Goal: Task Accomplishment & Management: Use online tool/utility

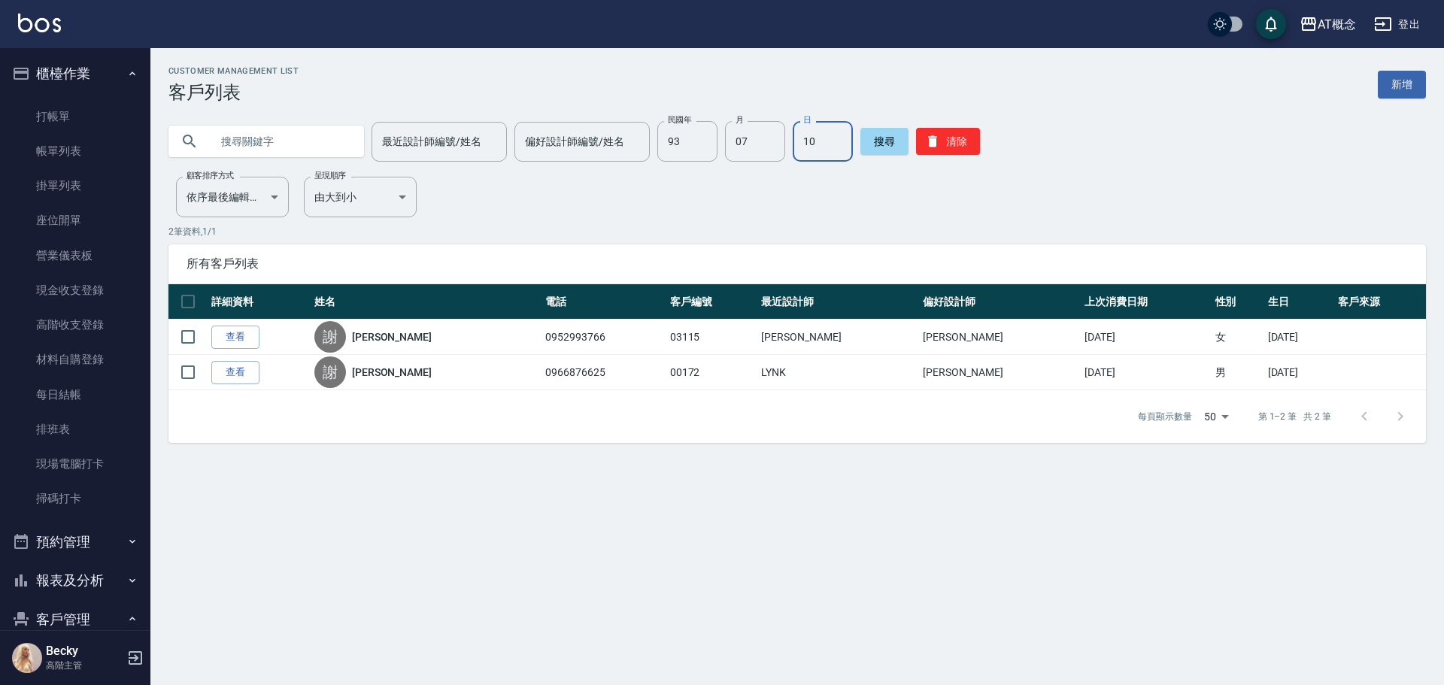
scroll to position [220, 0]
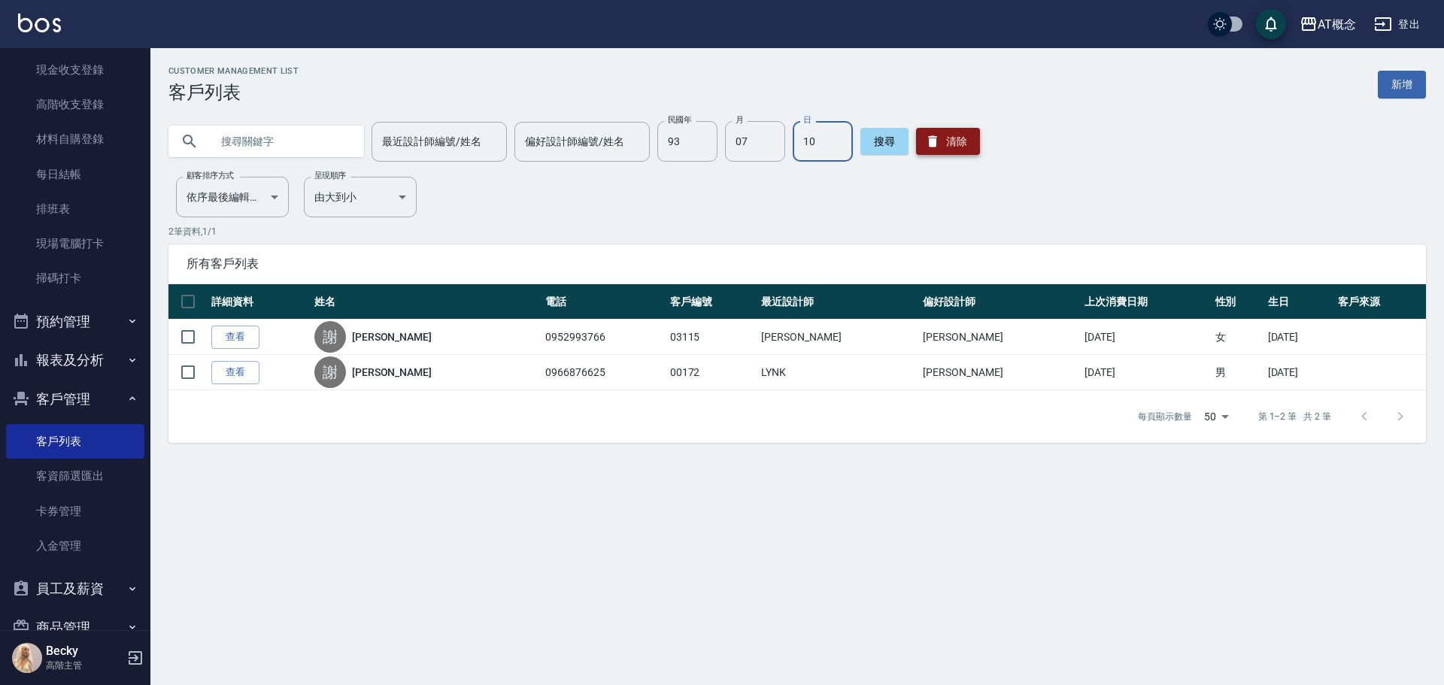
click at [962, 145] on button "清除" at bounding box center [948, 141] width 64 height 27
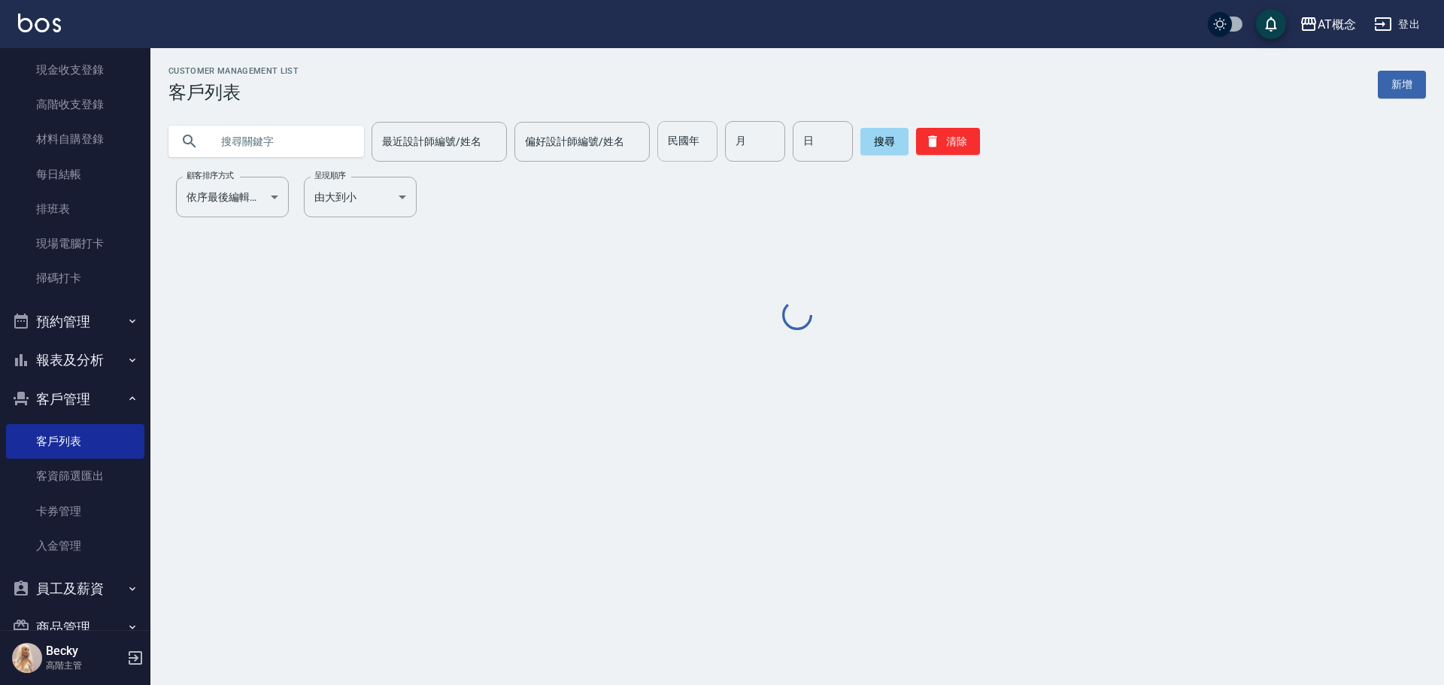
click at [696, 150] on input "民國年" at bounding box center [687, 141] width 60 height 41
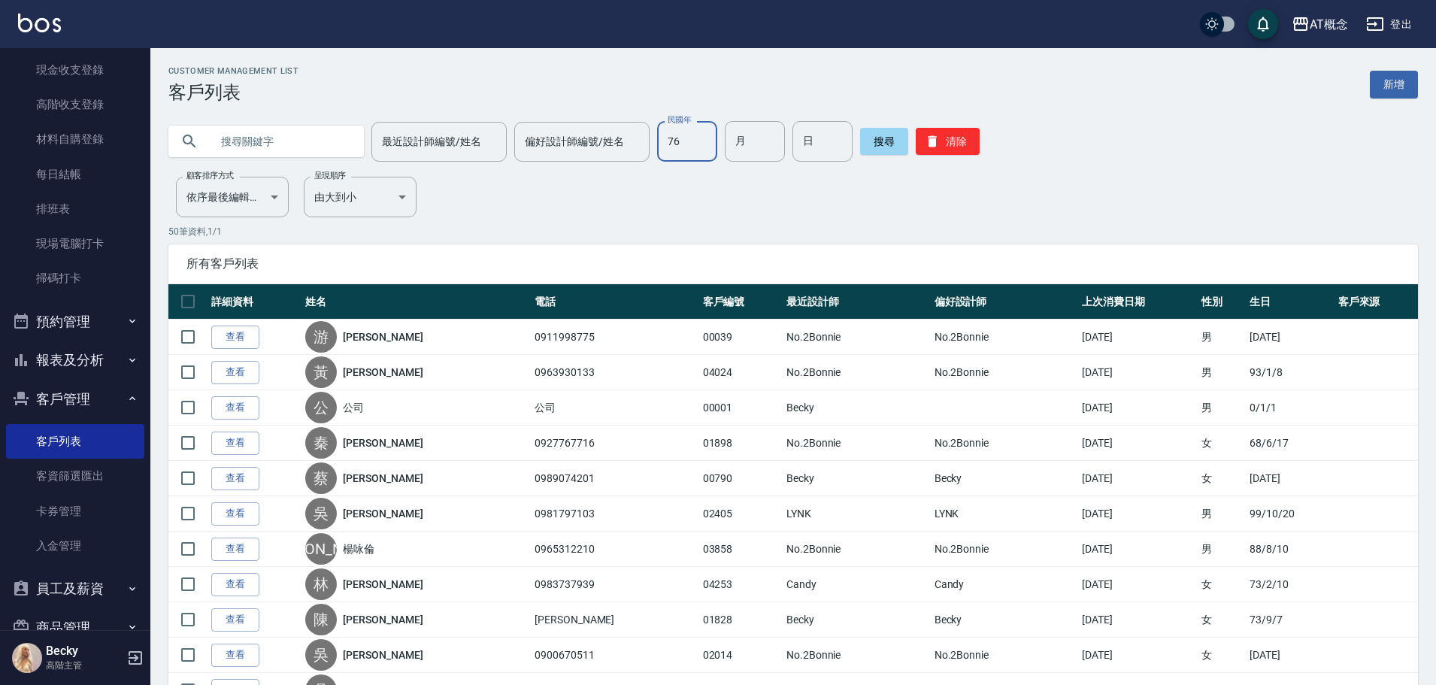
type input "76"
type input "11"
type input "08"
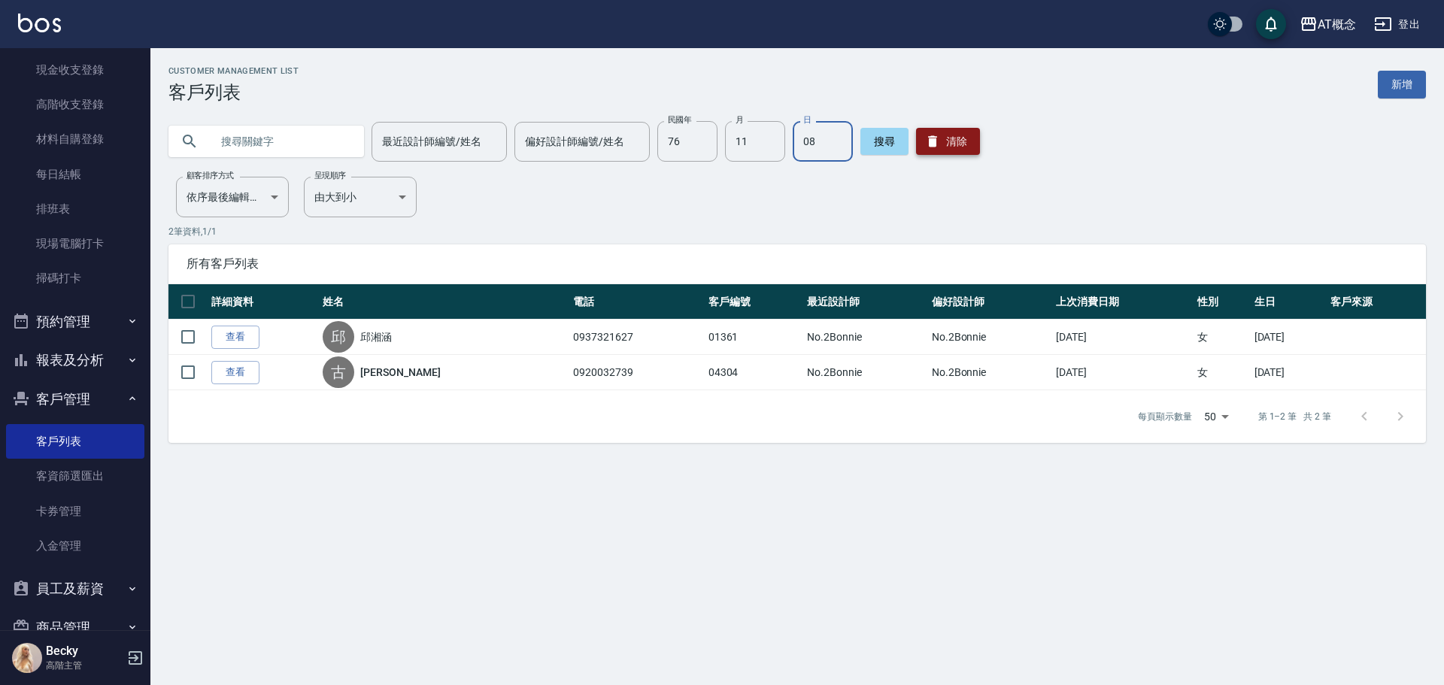
click at [940, 144] on button "清除" at bounding box center [948, 141] width 64 height 27
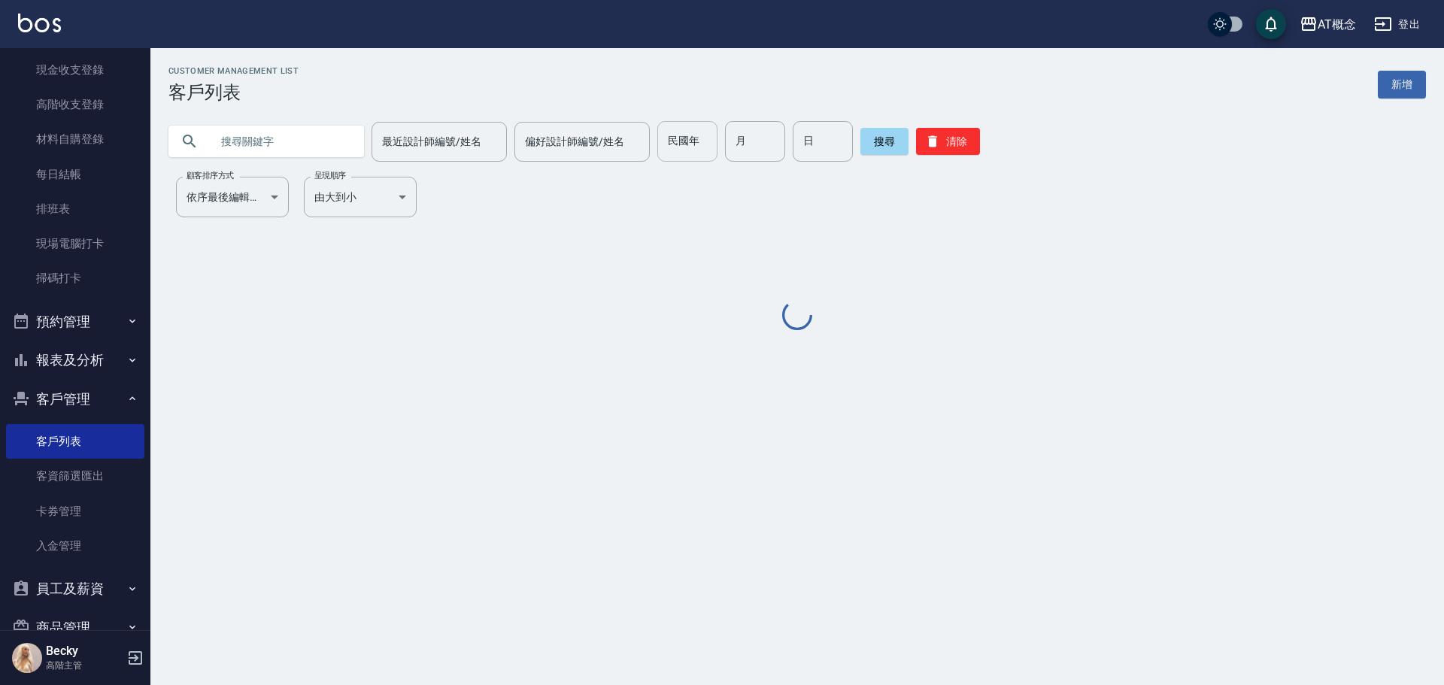
click at [674, 144] on input "民國年" at bounding box center [687, 141] width 60 height 41
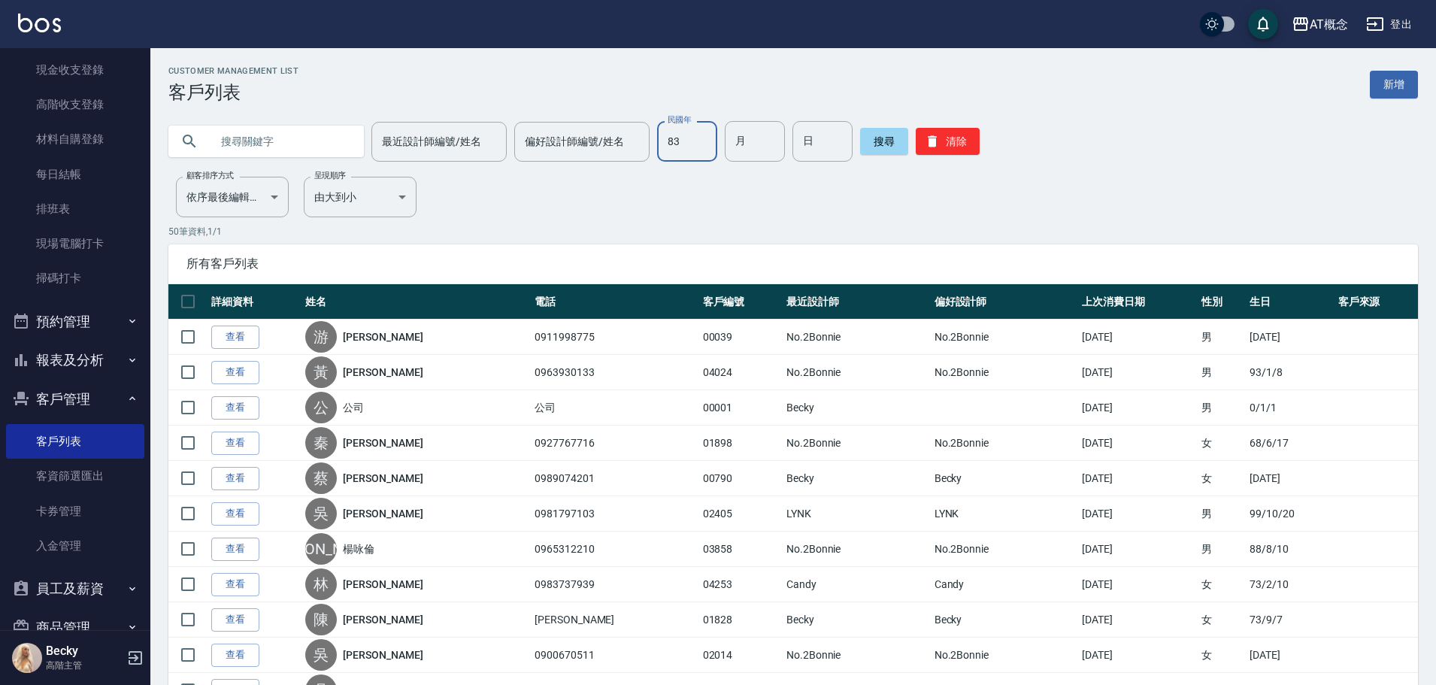
type input "83"
type input "04"
type input "26"
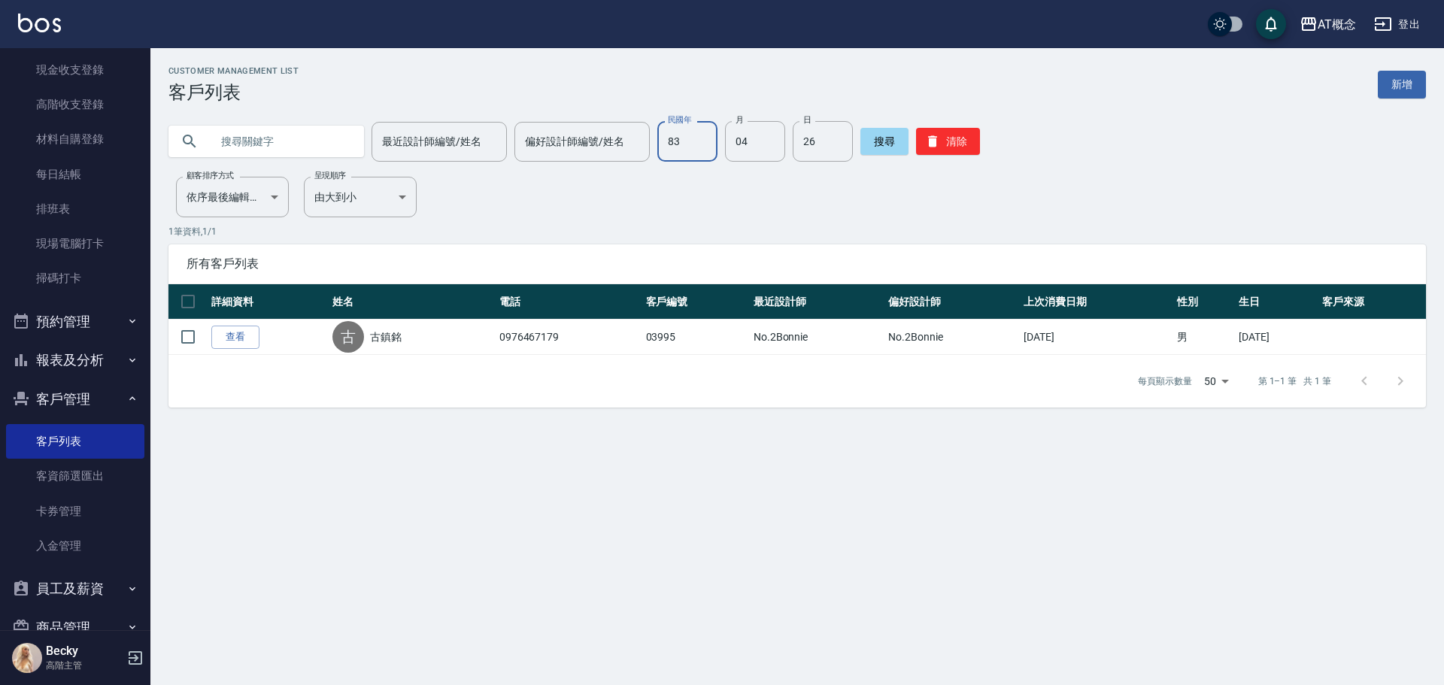
click at [680, 145] on input "83" at bounding box center [687, 141] width 60 height 41
type input "8"
type input "90"
type input "05"
type input "09"
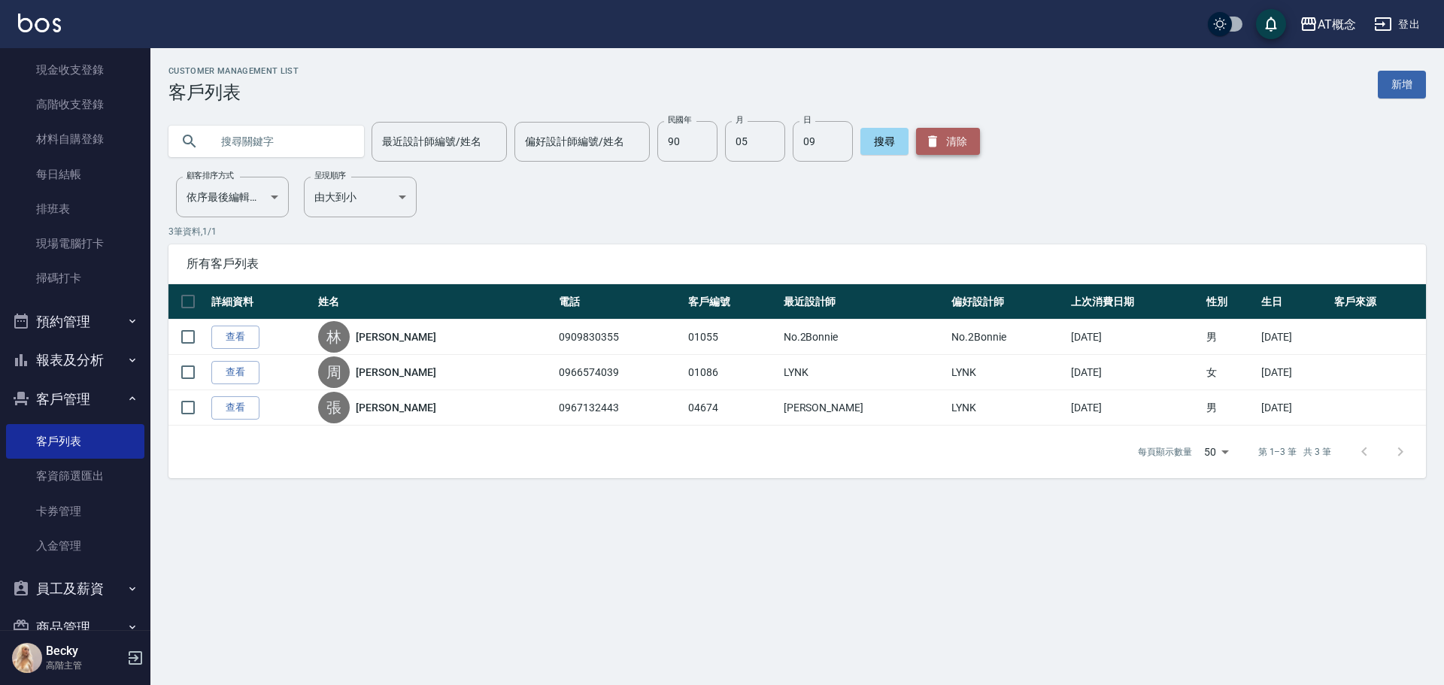
drag, startPoint x: 956, startPoint y: 154, endPoint x: 953, endPoint y: 140, distance: 14.6
click at [953, 140] on button "清除" at bounding box center [948, 141] width 64 height 27
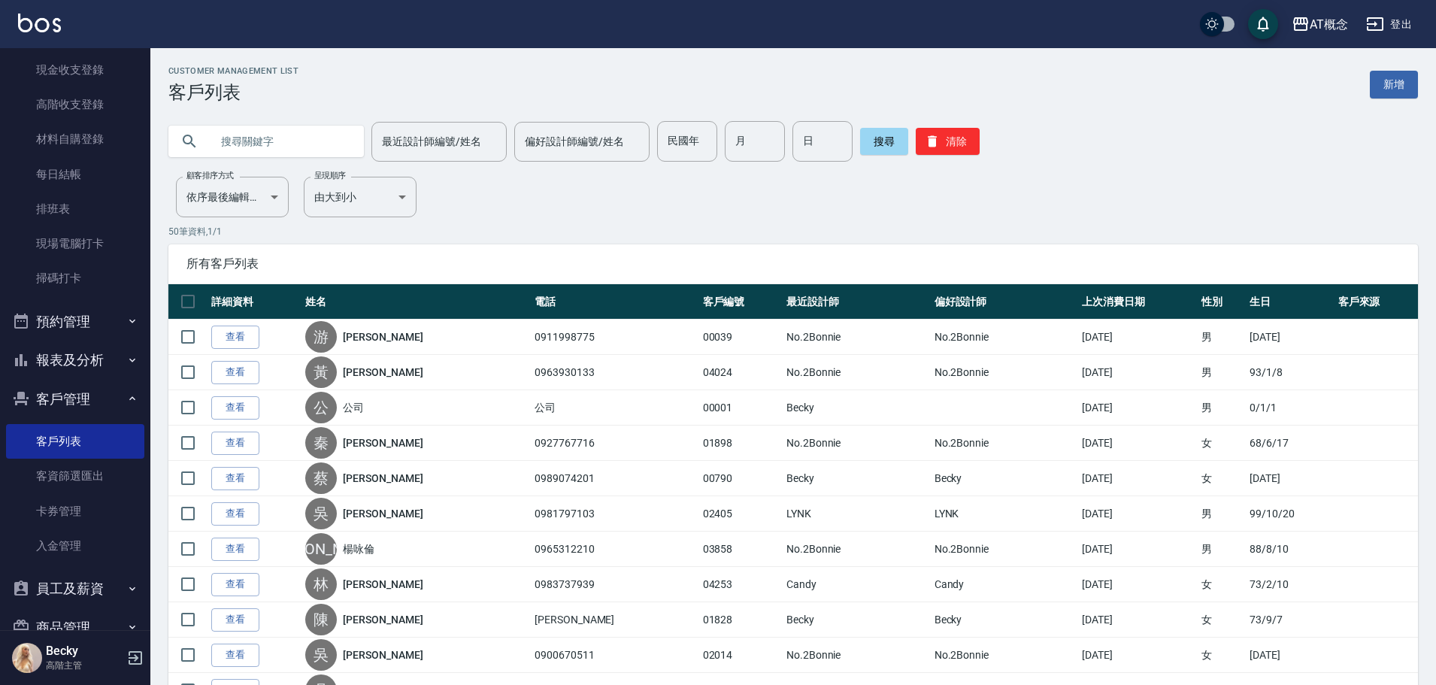
click at [239, 140] on input "text" at bounding box center [281, 141] width 141 height 41
type input "蔡燕"
